Goal: Check status

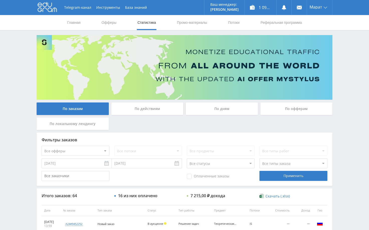
click at [361, 130] on div "Telegram-канал Инструменты База знаний Ваш менеджер: [PERSON_NAME] Alex Online …" at bounding box center [184, 210] width 369 height 420
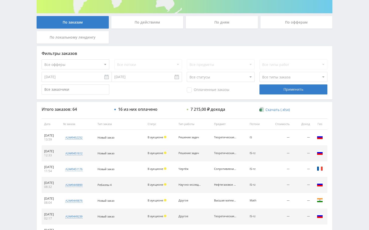
scroll to position [100, 0]
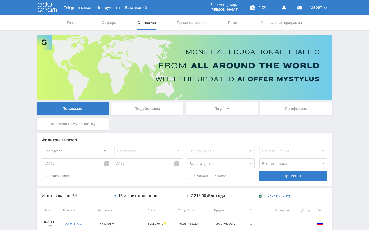
click at [345, 64] on div "Telegram-канал Инструменты База знаний Ваш менеджер: [PERSON_NAME] Alex Online …" at bounding box center [184, 210] width 369 height 420
click at [345, 96] on div "Telegram-канал Инструменты База знаний Ваш менеджер: [PERSON_NAME] Alex Online …" at bounding box center [184, 210] width 369 height 420
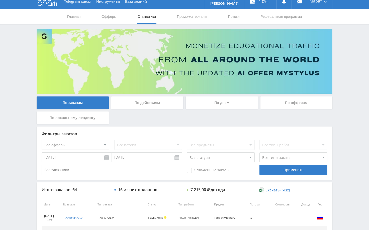
scroll to position [50, 0]
